Goal: Task Accomplishment & Management: Manage account settings

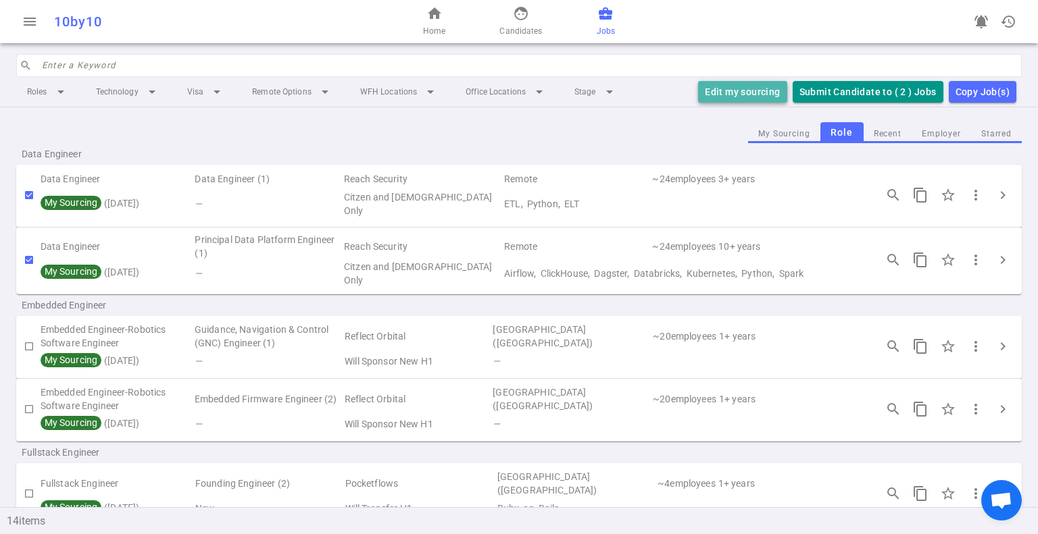
click at [746, 93] on button "Edit my sourcing" at bounding box center [742, 92] width 88 height 22
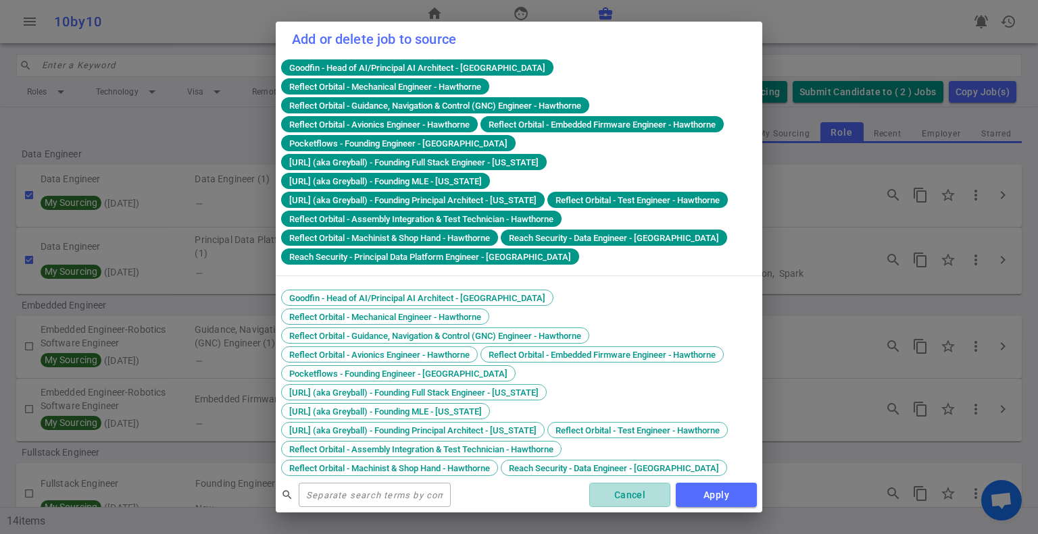
drag, startPoint x: 649, startPoint y: 492, endPoint x: 624, endPoint y: 427, distance: 69.5
click at [649, 491] on button "Cancel" at bounding box center [629, 495] width 81 height 25
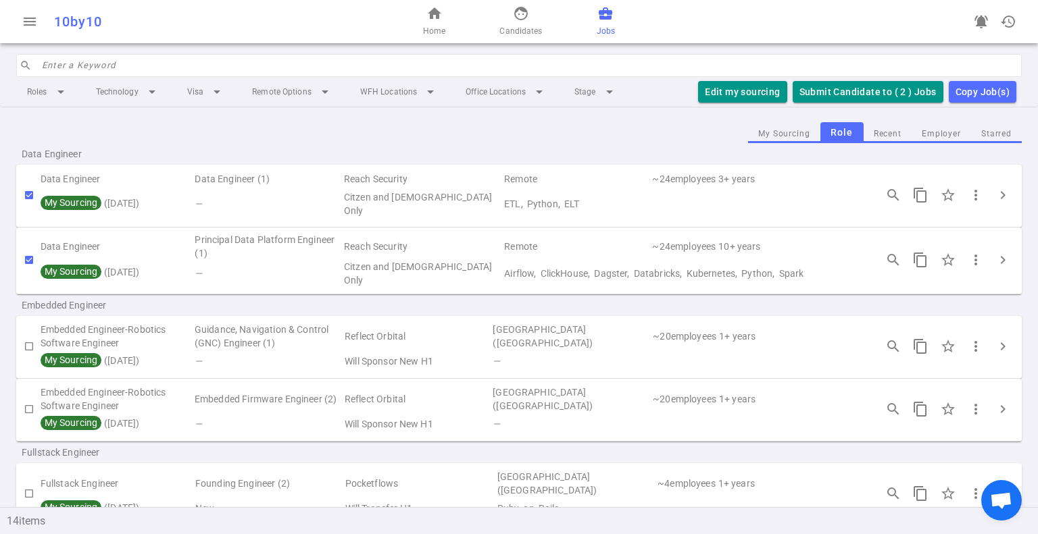
click at [382, 138] on div "My Sourcing Role Recent Employer Starred" at bounding box center [518, 132] width 1005 height 21
